Goal: Transaction & Acquisition: Purchase product/service

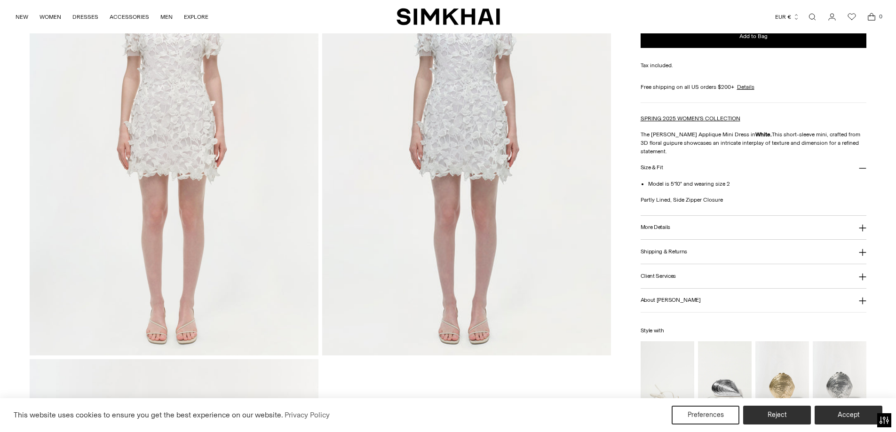
scroll to position [1458, 0]
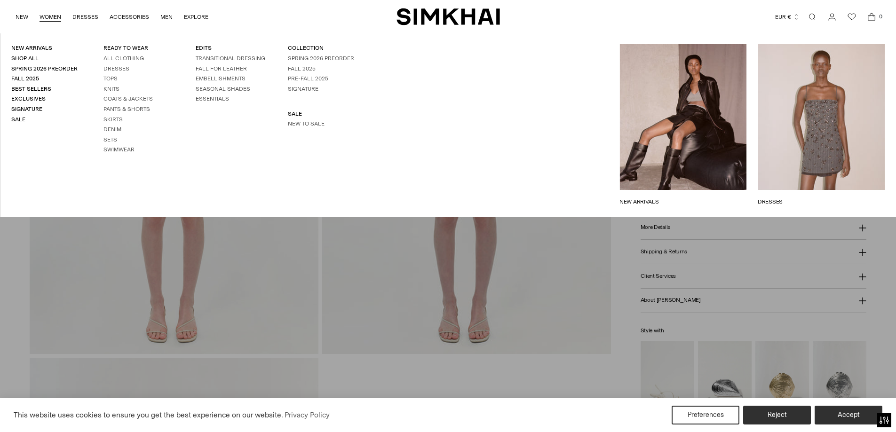
click at [21, 122] on link "Sale" at bounding box center [18, 119] width 14 height 7
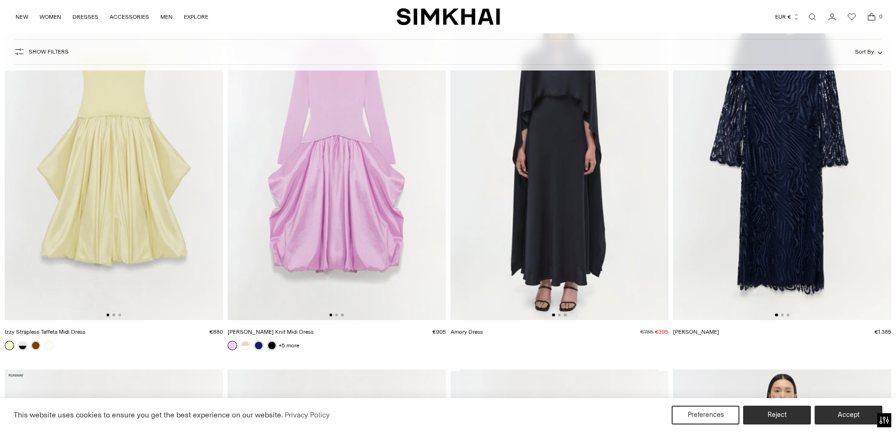
scroll to position [423, 0]
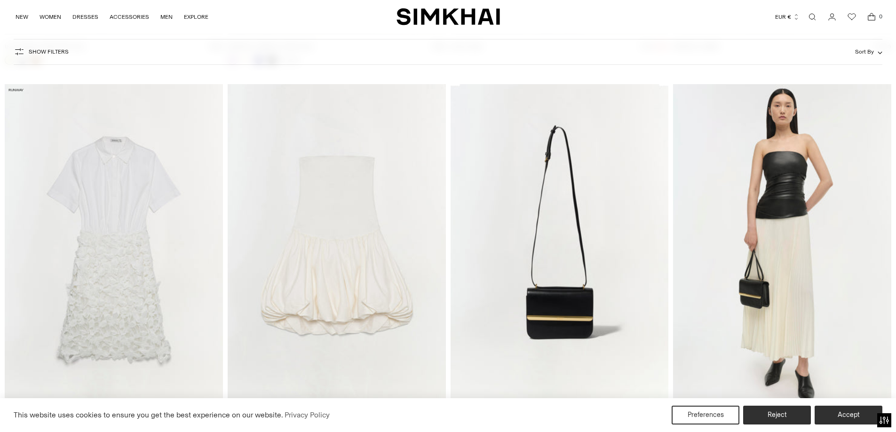
click at [133, 194] on img at bounding box center [114, 247] width 218 height 327
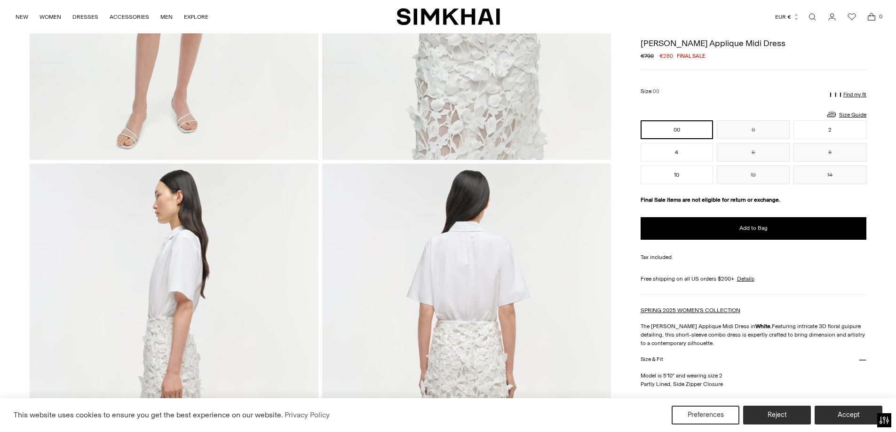
scroll to position [329, 0]
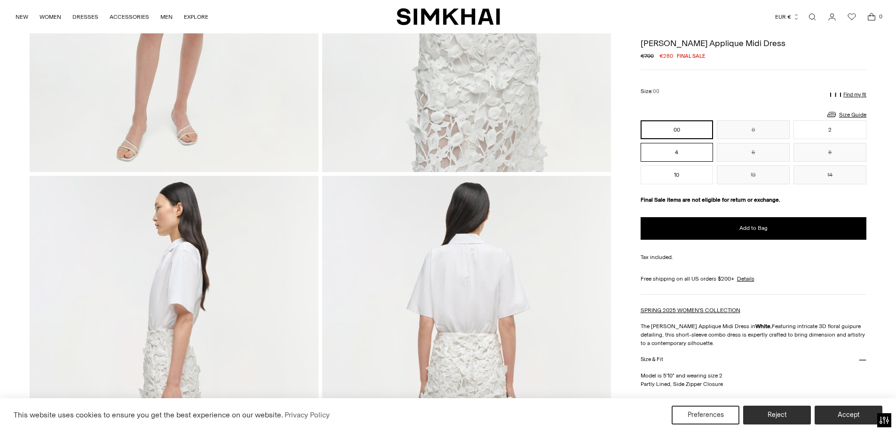
click at [669, 154] on button "4" at bounding box center [676, 152] width 73 height 19
click at [856, 113] on link "Size Guide" at bounding box center [846, 115] width 40 height 12
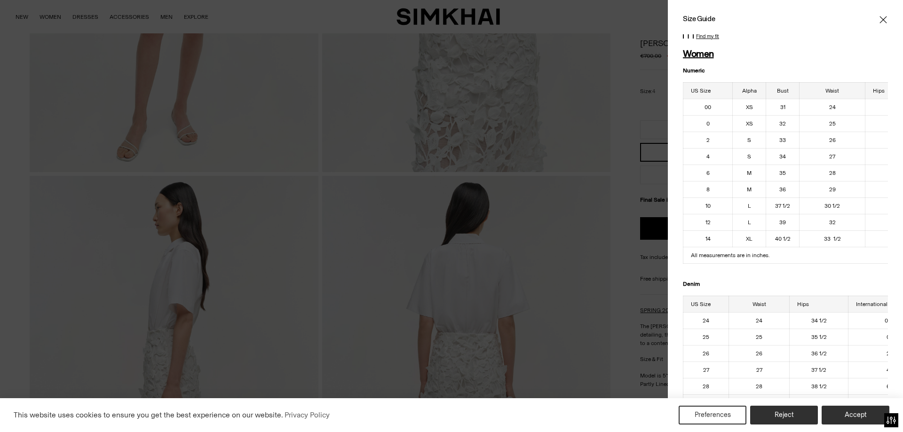
click at [879, 17] on icon "Close" at bounding box center [883, 19] width 8 height 9
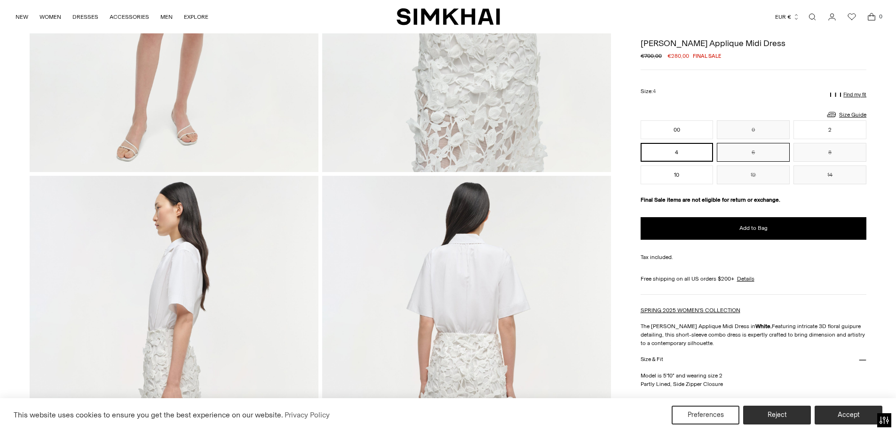
click at [759, 151] on button "6" at bounding box center [753, 152] width 73 height 19
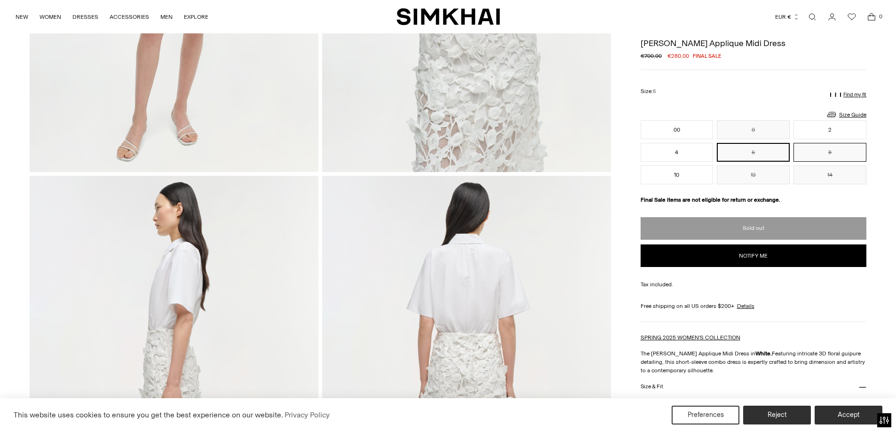
click at [837, 158] on button "8" at bounding box center [829, 152] width 73 height 19
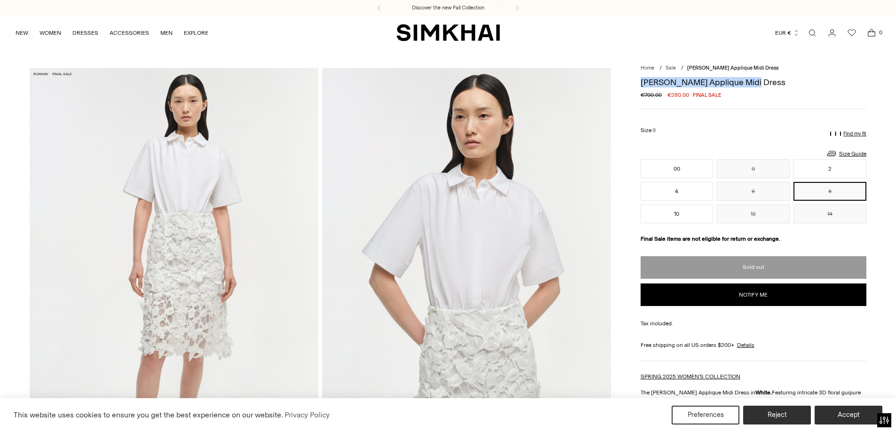
drag, startPoint x: 641, startPoint y: 81, endPoint x: 745, endPoint y: 86, distance: 104.0
click at [745, 86] on h1 "[PERSON_NAME] Applique Midi Dress" at bounding box center [753, 82] width 226 height 8
copy h1 "[PERSON_NAME] Applique Midi Dress"
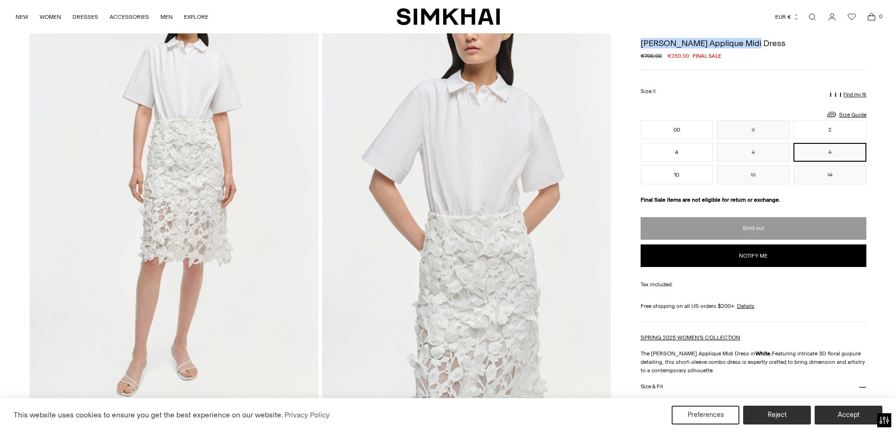
scroll to position [47, 0]
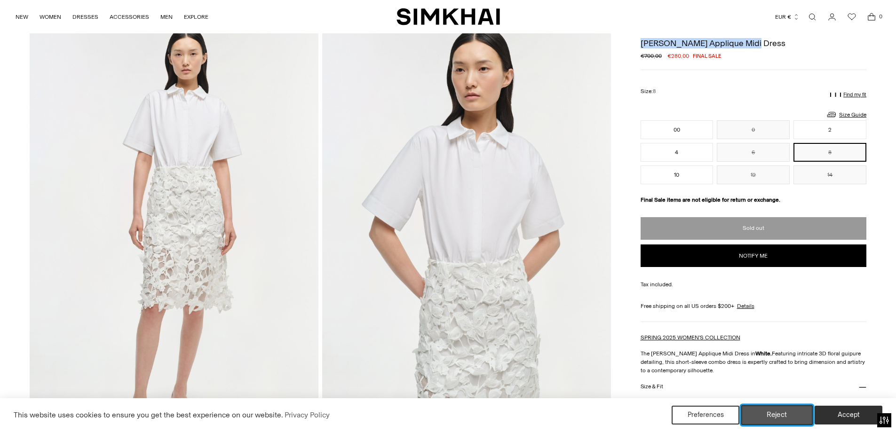
click at [792, 415] on button "Reject" at bounding box center [777, 415] width 72 height 20
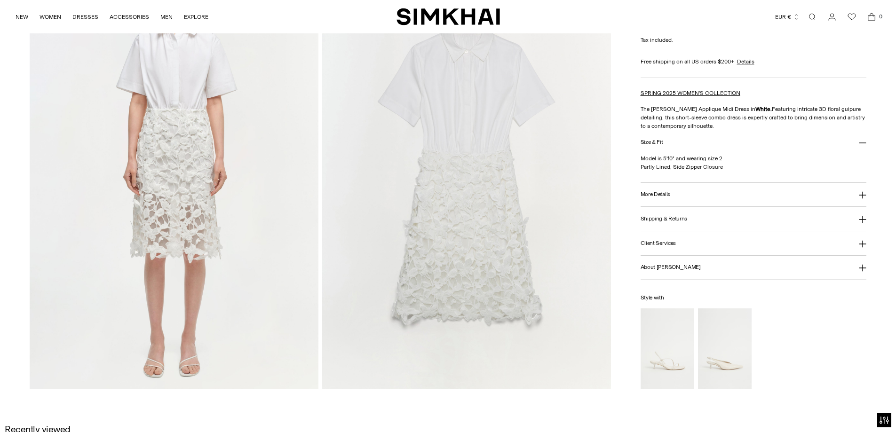
scroll to position [987, 0]
